Goal: Information Seeking & Learning: Compare options

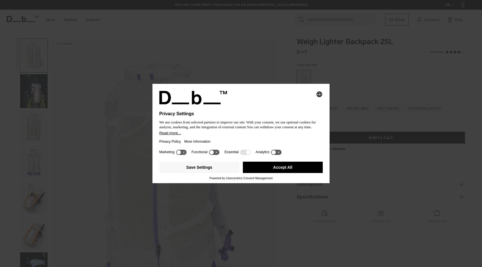
drag, startPoint x: 304, startPoint y: 169, endPoint x: 298, endPoint y: 171, distance: 6.3
click at [303, 169] on button "Accept All" at bounding box center [283, 167] width 80 height 11
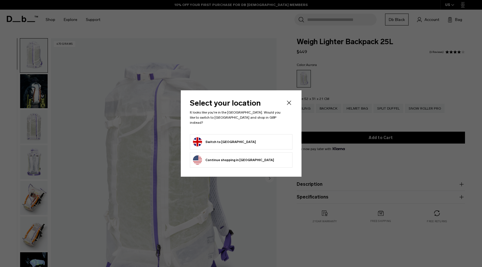
click at [216, 139] on button "Switch to United Kingdom" at bounding box center [224, 142] width 63 height 9
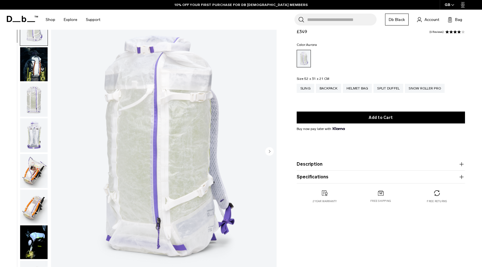
scroll to position [28, 0]
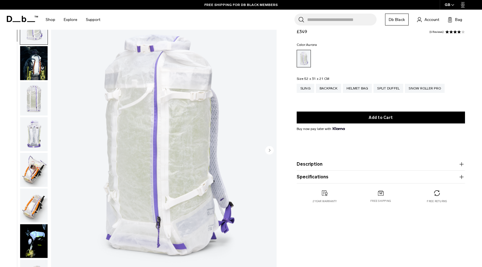
click at [270, 151] on icon "Next slide" at bounding box center [269, 150] width 1 height 3
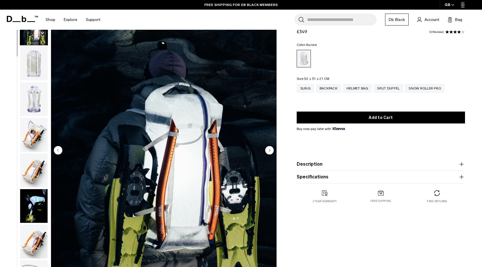
scroll to position [36, 0]
click at [270, 151] on icon "Next slide" at bounding box center [269, 150] width 1 height 3
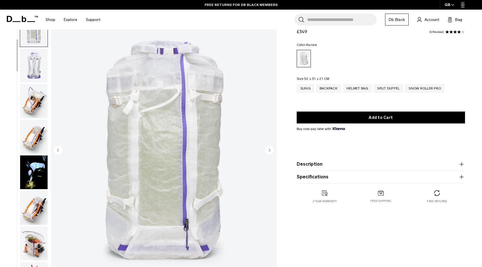
scroll to position [71, 0]
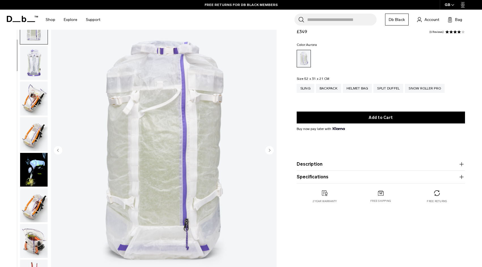
click at [270, 151] on icon "Next slide" at bounding box center [269, 150] width 1 height 3
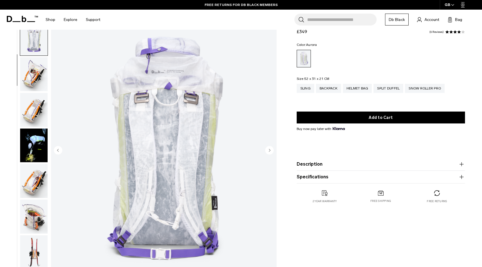
scroll to position [107, 0]
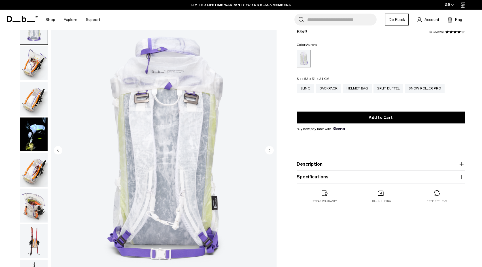
click at [270, 151] on icon "Next slide" at bounding box center [269, 150] width 1 height 3
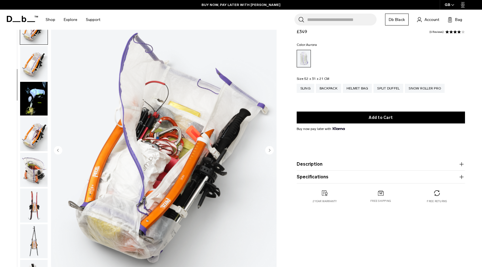
scroll to position [29, 0]
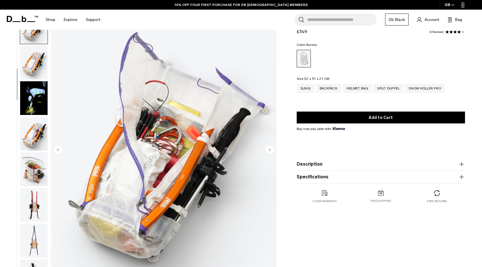
click at [269, 150] on icon "Next slide" at bounding box center [269, 150] width 1 height 3
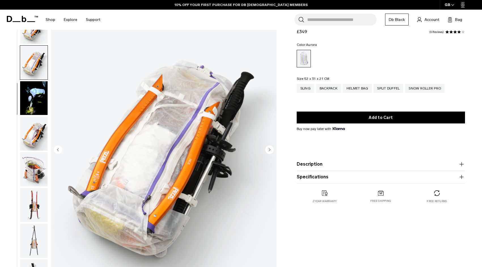
scroll to position [178, 0]
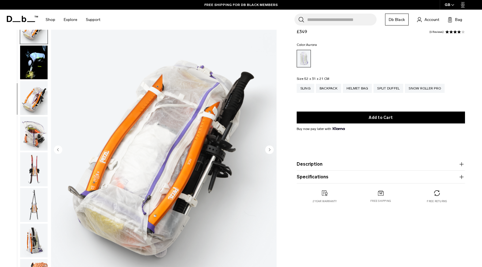
click at [269, 150] on icon "Next slide" at bounding box center [269, 150] width 1 height 3
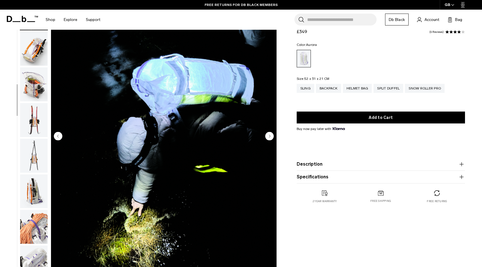
scroll to position [43, 0]
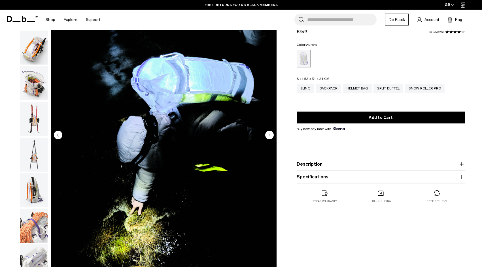
click at [272, 134] on circle "Next slide" at bounding box center [269, 135] width 9 height 9
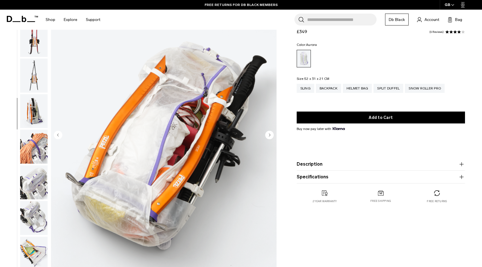
scroll to position [291, 0]
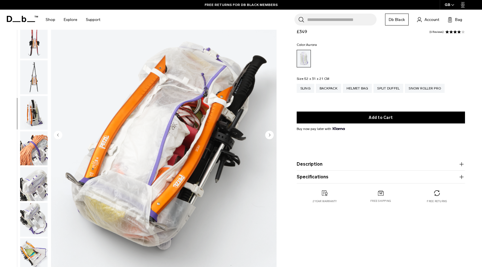
click at [270, 134] on circle "Next slide" at bounding box center [269, 135] width 9 height 9
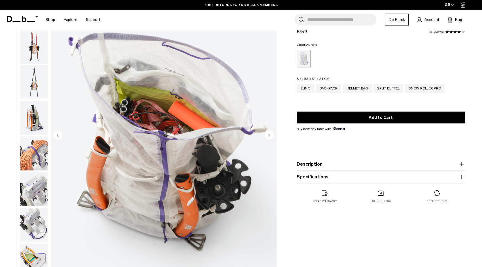
scroll to position [285, 0]
click at [270, 134] on circle "Next slide" at bounding box center [269, 135] width 9 height 9
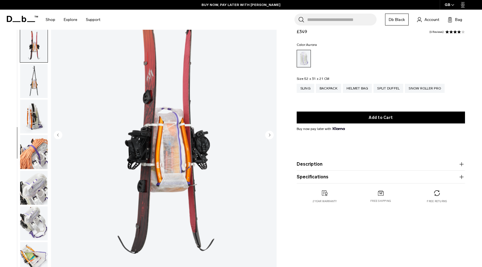
scroll to position [321, 0]
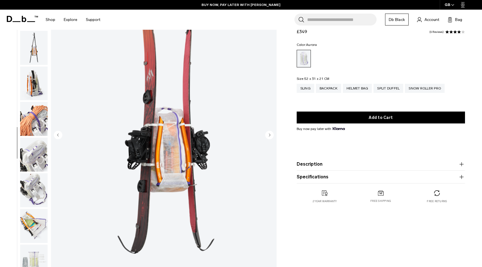
click at [270, 134] on circle "Next slide" at bounding box center [269, 135] width 9 height 9
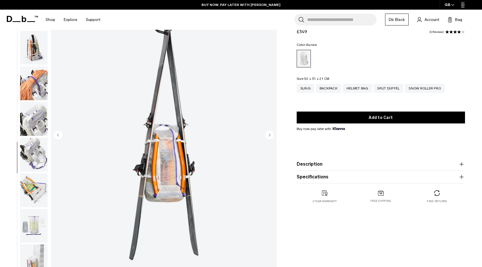
click at [270, 134] on circle "Next slide" at bounding box center [269, 135] width 9 height 9
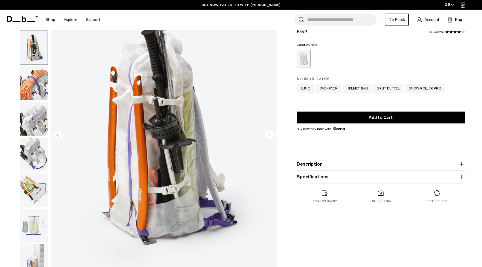
scroll to position [359, 0]
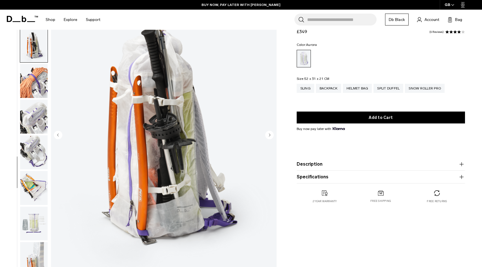
click at [270, 134] on circle "Next slide" at bounding box center [269, 135] width 9 height 9
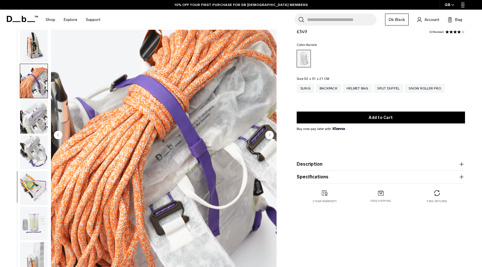
click at [270, 134] on circle "Next slide" at bounding box center [269, 135] width 9 height 9
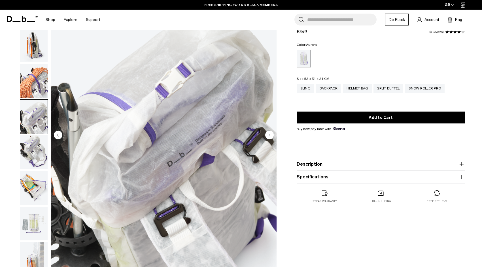
click at [270, 134] on circle "Next slide" at bounding box center [269, 135] width 9 height 9
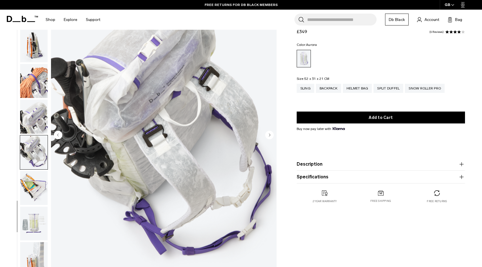
click at [58, 134] on circle "Previous slide" at bounding box center [58, 135] width 9 height 9
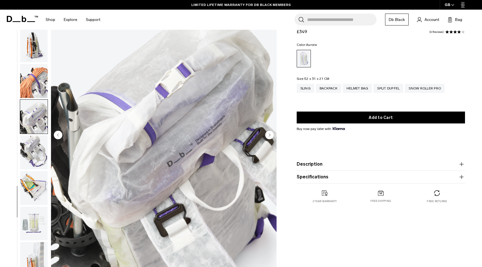
click at [272, 134] on circle "Next slide" at bounding box center [269, 135] width 9 height 9
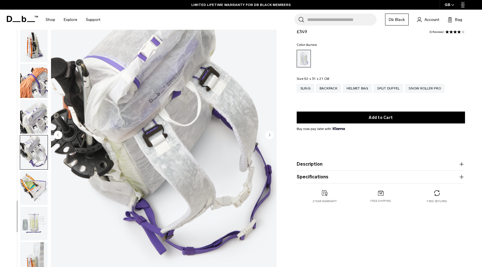
click at [272, 134] on circle "Next slide" at bounding box center [269, 135] width 9 height 9
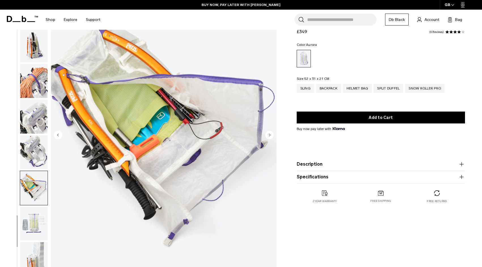
click at [272, 134] on circle "Next slide" at bounding box center [269, 135] width 9 height 9
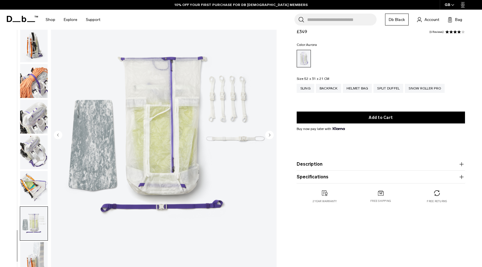
click at [272, 134] on circle "Next slide" at bounding box center [269, 135] width 9 height 9
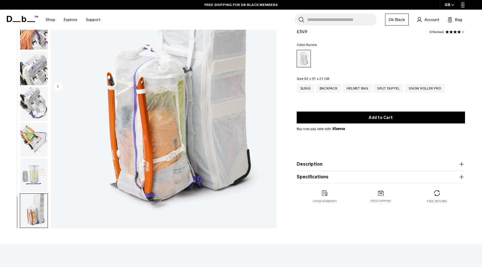
scroll to position [91, 0]
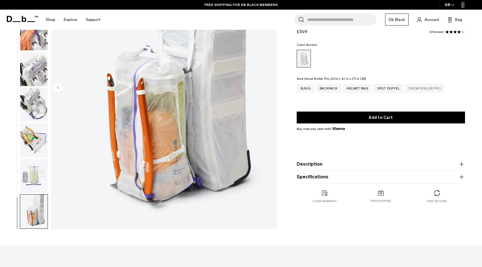
click at [430, 90] on div "Snow Roller Pro" at bounding box center [425, 88] width 40 height 9
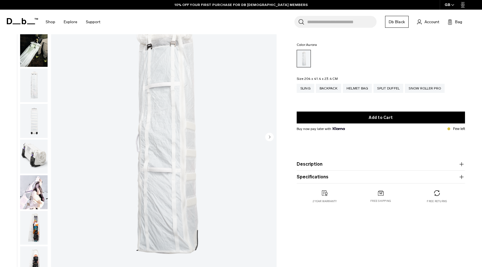
scroll to position [40, 0]
click at [38, 166] on img "button" at bounding box center [34, 158] width 28 height 34
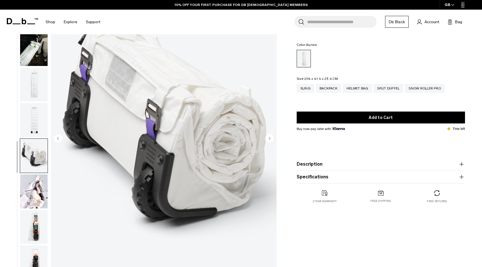
scroll to position [52, 0]
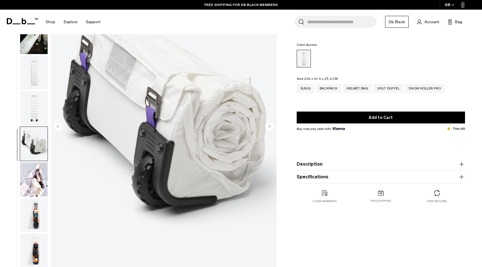
click at [33, 163] on img "button" at bounding box center [34, 180] width 28 height 34
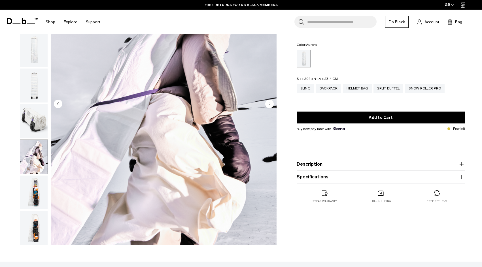
scroll to position [76, 0]
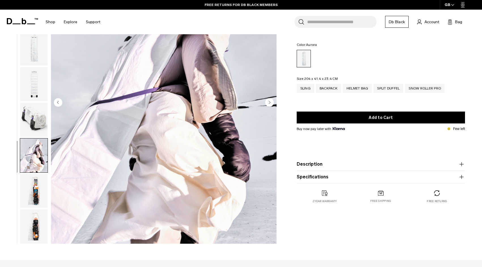
click at [39, 195] on img "button" at bounding box center [34, 191] width 28 height 34
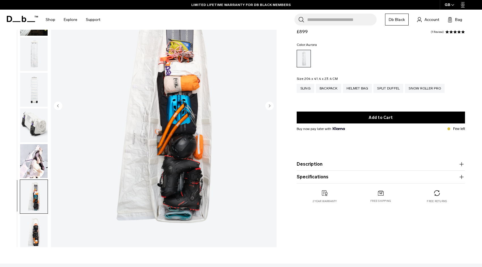
scroll to position [75, 0]
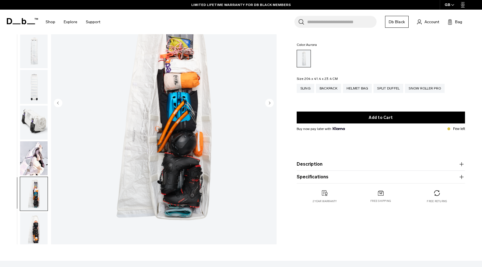
click at [41, 237] on img "button" at bounding box center [34, 230] width 28 height 34
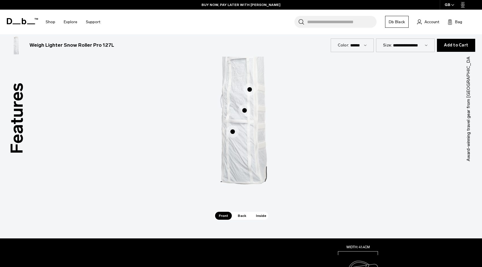
scroll to position [378, 0]
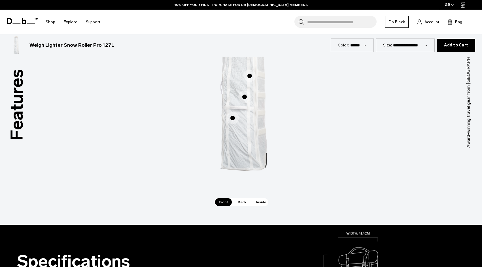
click at [243, 204] on span "Back" at bounding box center [242, 202] width 16 height 8
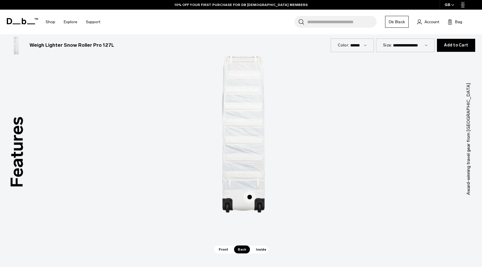
scroll to position [331, 0]
click at [260, 249] on span "Inside" at bounding box center [261, 249] width 18 height 8
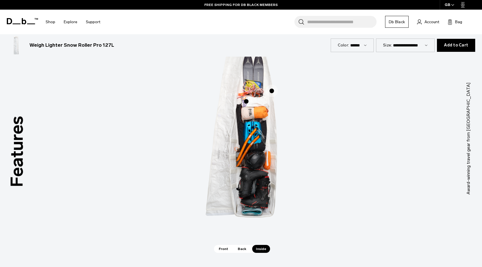
click at [218, 248] on span "Front" at bounding box center [223, 249] width 17 height 8
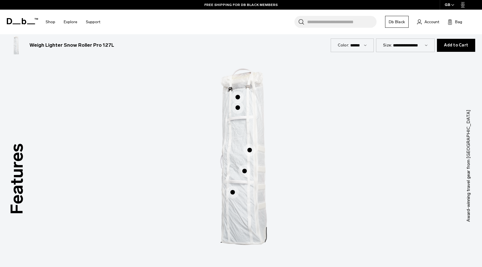
scroll to position [303, 0]
click at [250, 151] on span "1 / 3" at bounding box center [250, 151] width 12 height 12
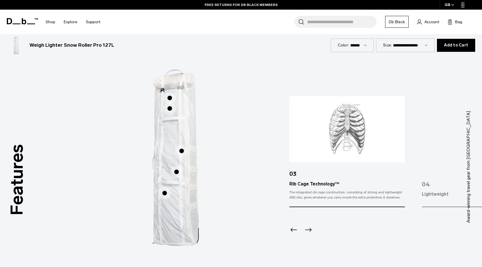
click at [176, 171] on span "1 / 3" at bounding box center [176, 172] width 12 height 12
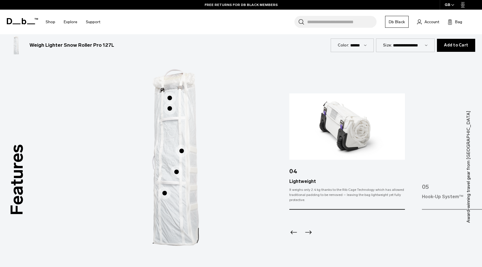
click at [165, 194] on span "1 / 3" at bounding box center [164, 193] width 12 height 12
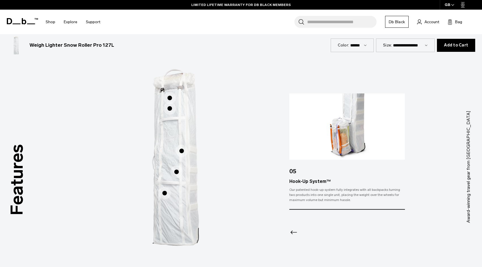
click at [171, 110] on span "1 / 3" at bounding box center [170, 108] width 12 height 12
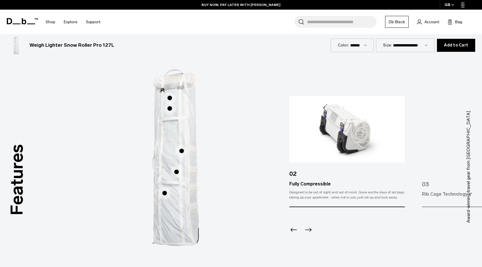
click at [172, 97] on span "1 / 3" at bounding box center [170, 98] width 12 height 12
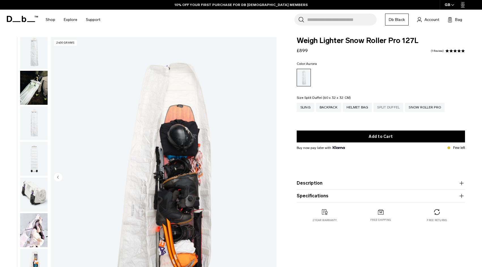
scroll to position [0, 0]
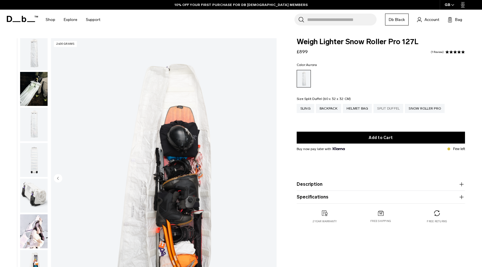
click at [386, 106] on div "Split Duffel" at bounding box center [389, 108] width 30 height 9
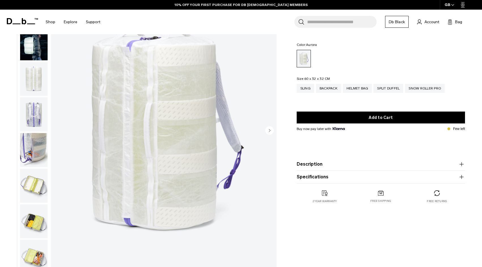
click at [37, 189] on img "button" at bounding box center [34, 186] width 28 height 34
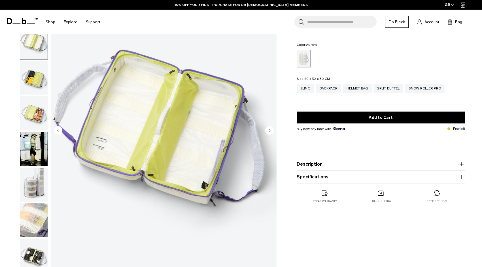
scroll to position [145, 0]
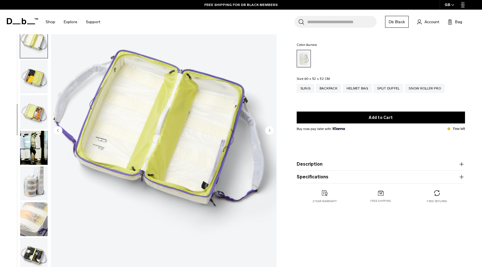
click at [35, 114] on img "button" at bounding box center [34, 112] width 28 height 34
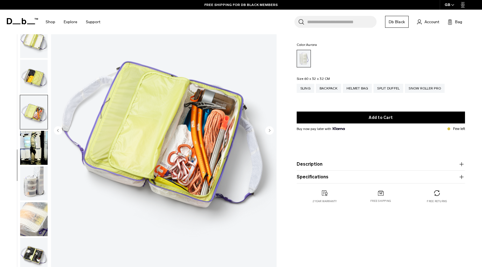
click at [34, 155] on img "button" at bounding box center [34, 148] width 28 height 34
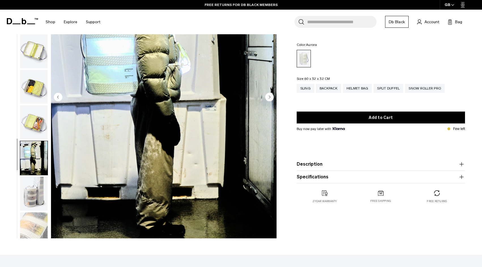
scroll to position [83, 0]
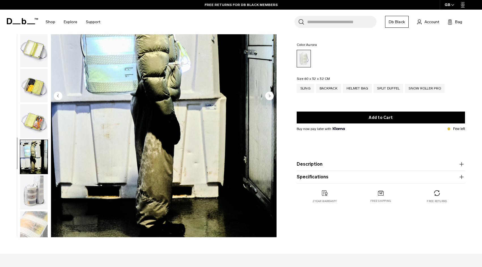
click at [32, 185] on img "button" at bounding box center [34, 193] width 28 height 34
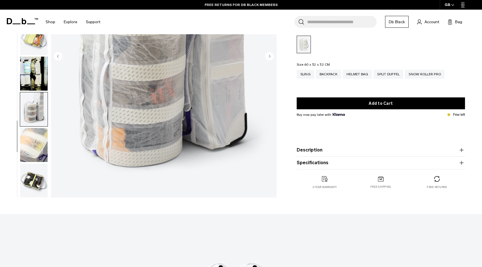
scroll to position [122, 0]
click at [40, 144] on img "button" at bounding box center [34, 145] width 28 height 34
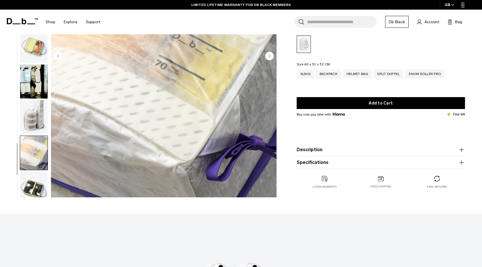
scroll to position [139, 0]
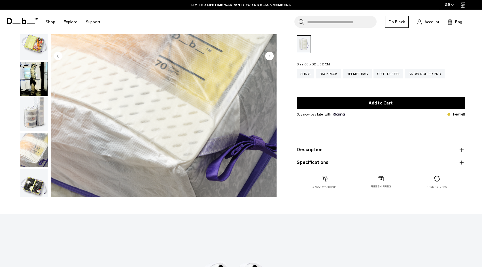
click at [36, 190] on img "button" at bounding box center [34, 186] width 28 height 34
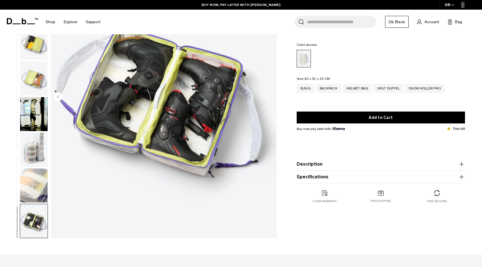
scroll to position [81, 0]
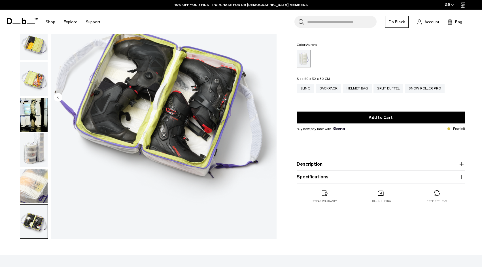
click at [39, 199] on img "button" at bounding box center [34, 186] width 28 height 34
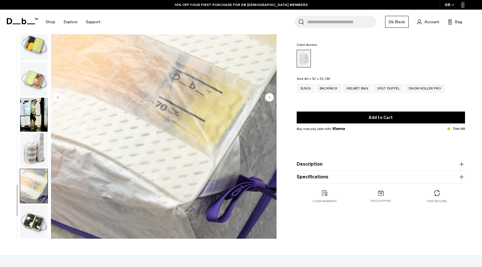
click at [37, 219] on img "button" at bounding box center [34, 222] width 28 height 34
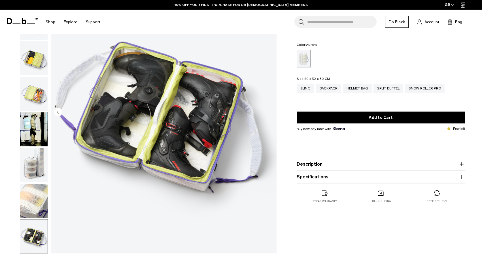
scroll to position [66, 0]
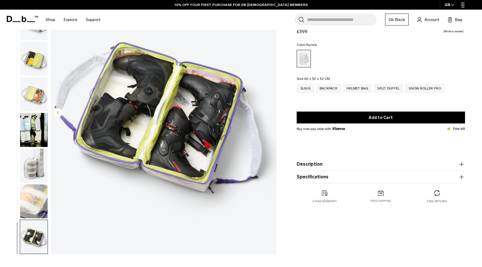
click at [34, 200] on img "button" at bounding box center [34, 202] width 28 height 34
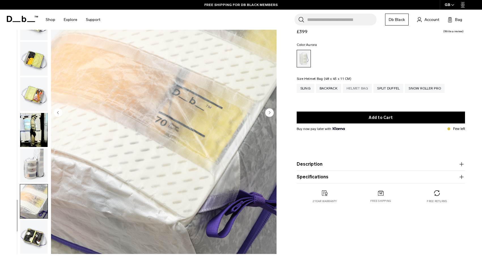
click at [359, 88] on div "Helmet Bag" at bounding box center [357, 88] width 29 height 9
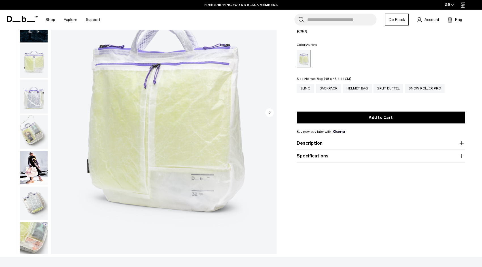
scroll to position [65, 0]
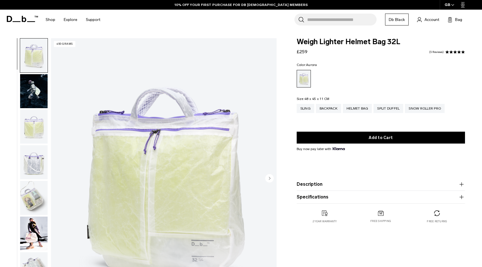
click at [42, 89] on img "button" at bounding box center [34, 91] width 28 height 34
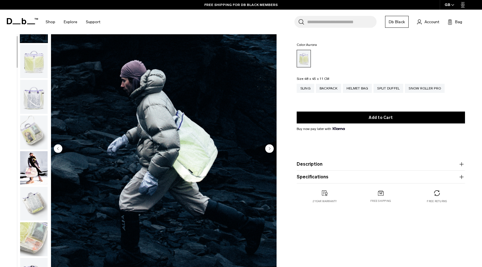
scroll to position [29, 0]
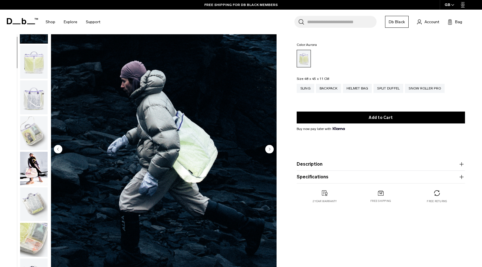
click at [34, 102] on img "button" at bounding box center [34, 98] width 28 height 34
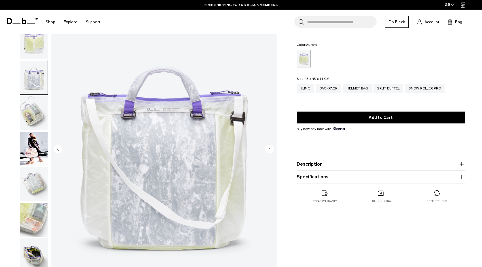
scroll to position [74, 0]
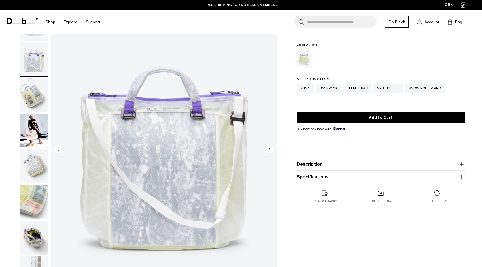
click at [32, 88] on img "button" at bounding box center [34, 95] width 28 height 34
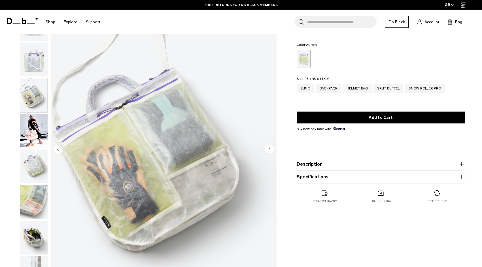
click at [32, 124] on img "button" at bounding box center [34, 131] width 28 height 34
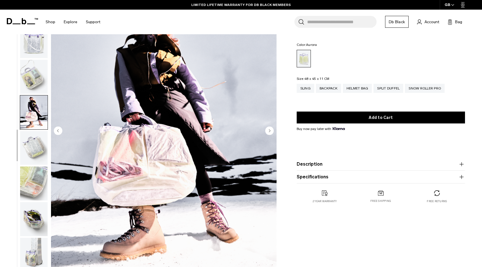
scroll to position [48, 0]
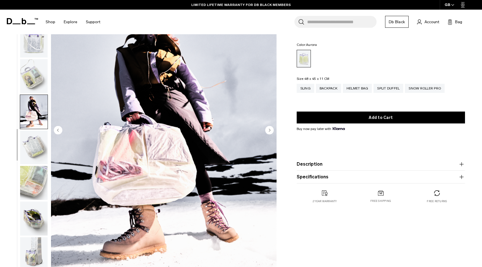
click at [37, 188] on img "button" at bounding box center [34, 183] width 28 height 34
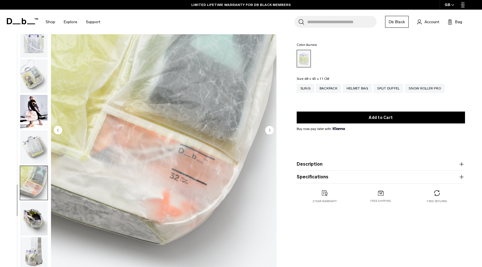
click at [39, 138] on img "button" at bounding box center [34, 148] width 28 height 34
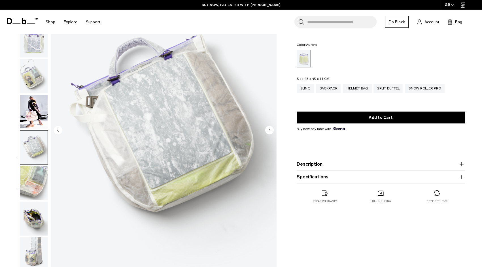
click at [42, 179] on img "button" at bounding box center [34, 183] width 28 height 34
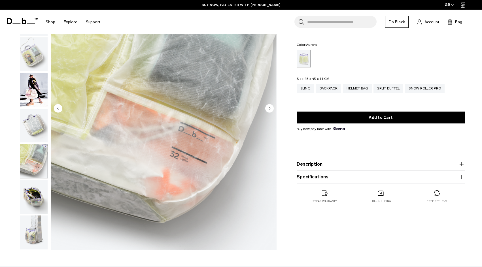
scroll to position [77, 0]
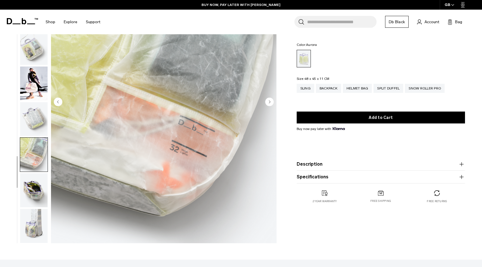
click at [32, 194] on img "button" at bounding box center [34, 191] width 28 height 34
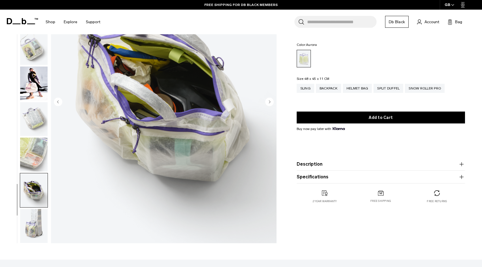
click at [40, 225] on img "button" at bounding box center [34, 226] width 28 height 34
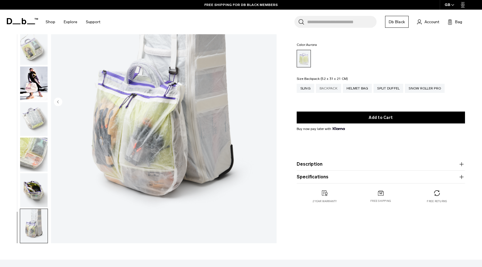
click at [329, 85] on div "Backpack" at bounding box center [328, 88] width 25 height 9
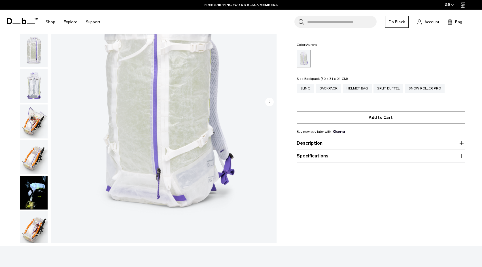
scroll to position [76, 0]
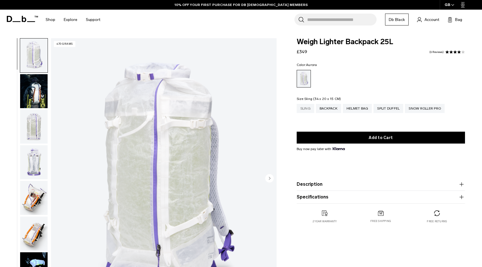
click at [305, 111] on div "Sling" at bounding box center [306, 108] width 18 height 9
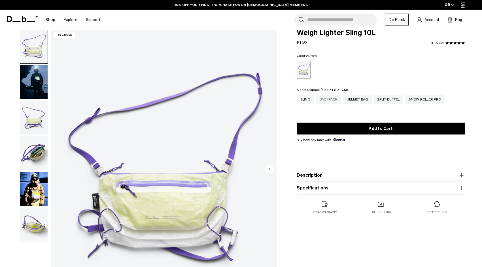
click at [323, 103] on div "Backpack" at bounding box center [328, 99] width 25 height 9
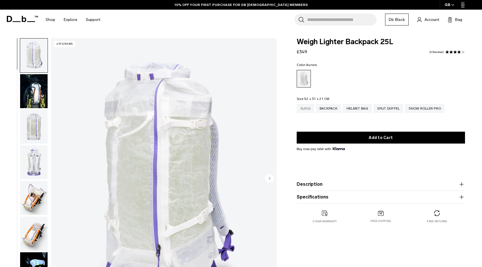
click at [304, 106] on div "Sling" at bounding box center [306, 108] width 18 height 9
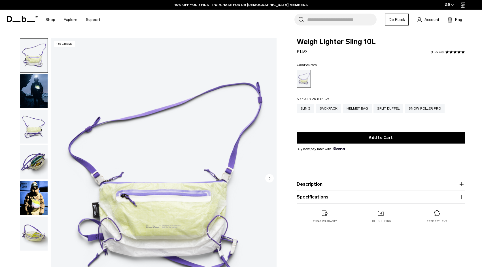
click at [38, 96] on img "button" at bounding box center [34, 91] width 28 height 34
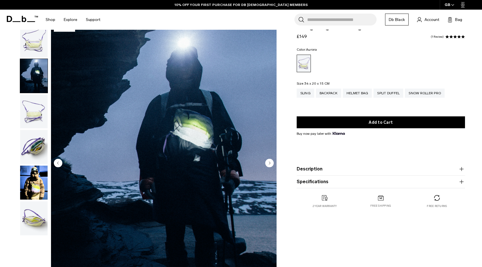
scroll to position [21, 0]
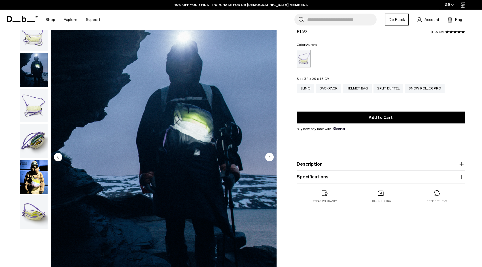
click at [42, 104] on img "button" at bounding box center [34, 106] width 28 height 34
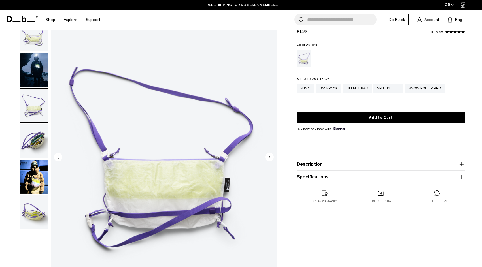
click at [37, 134] on img "button" at bounding box center [34, 141] width 28 height 34
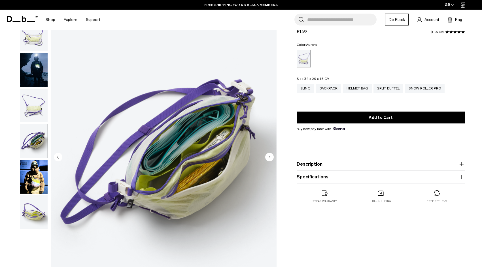
click at [34, 169] on img "button" at bounding box center [34, 177] width 28 height 34
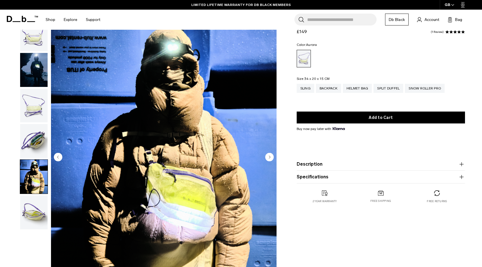
click at [32, 74] on img "button" at bounding box center [34, 70] width 28 height 34
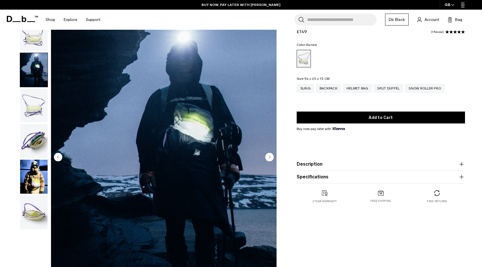
click at [33, 100] on img "button" at bounding box center [34, 106] width 28 height 34
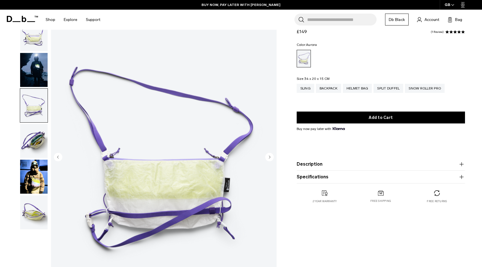
click at [35, 143] on img "button" at bounding box center [34, 141] width 28 height 34
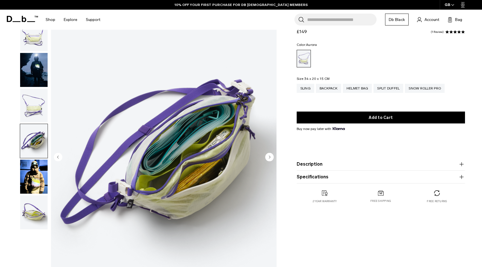
click at [35, 172] on img "button" at bounding box center [34, 177] width 28 height 34
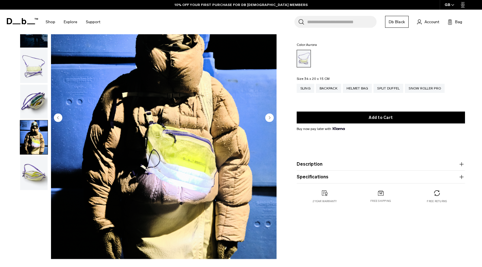
scroll to position [62, 0]
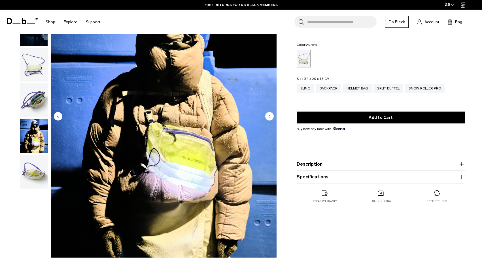
click at [33, 168] on img "button" at bounding box center [34, 172] width 28 height 34
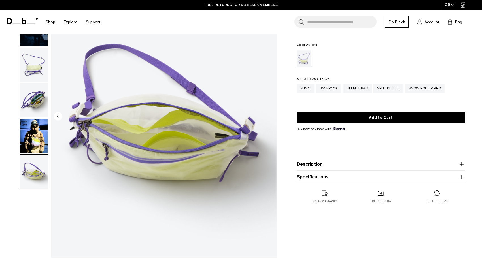
click at [31, 142] on img "button" at bounding box center [34, 136] width 28 height 34
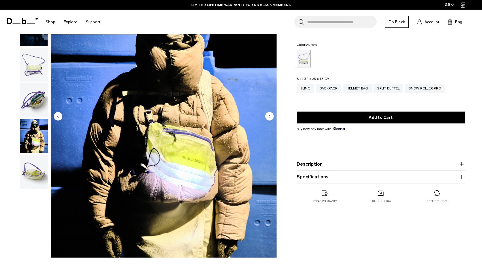
click at [32, 98] on img "button" at bounding box center [34, 100] width 28 height 34
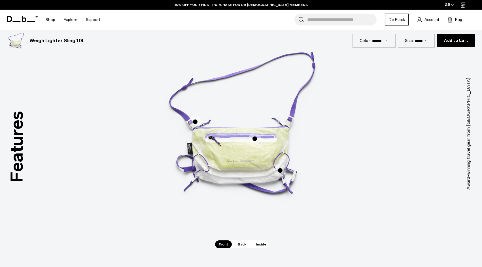
scroll to position [336, 0]
click at [255, 137] on span "1 / 3" at bounding box center [255, 139] width 12 height 12
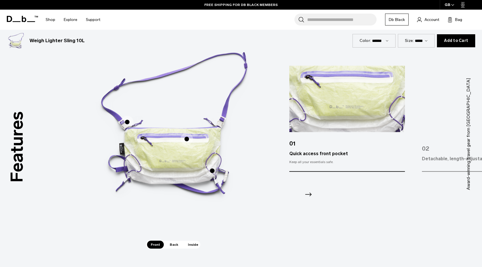
click at [212, 170] on span "1 / 3" at bounding box center [212, 171] width 12 height 12
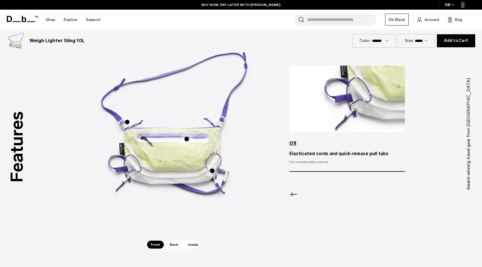
click at [127, 120] on span "1 / 3" at bounding box center [127, 122] width 12 height 12
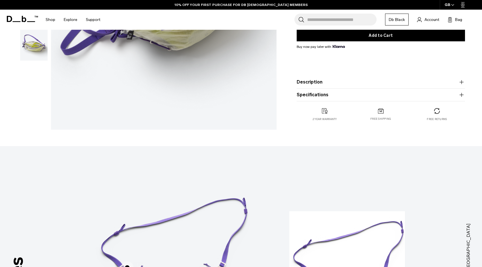
scroll to position [0, 0]
